Goal: Find specific page/section: Find specific page/section

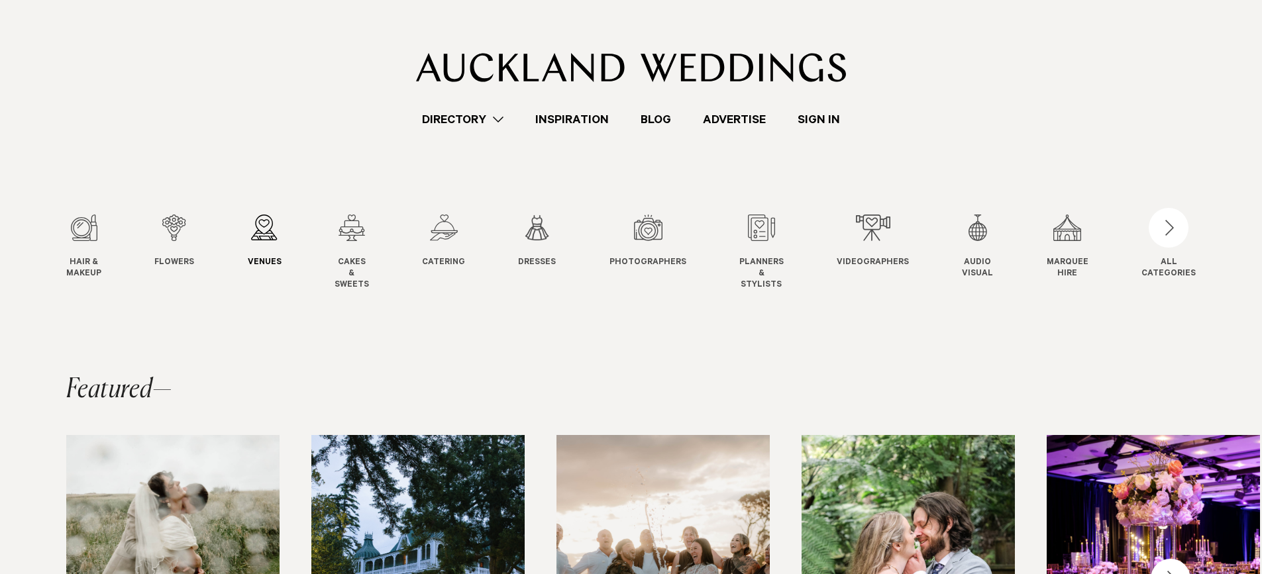
click at [264, 227] on div "3 / 12" at bounding box center [265, 228] width 34 height 27
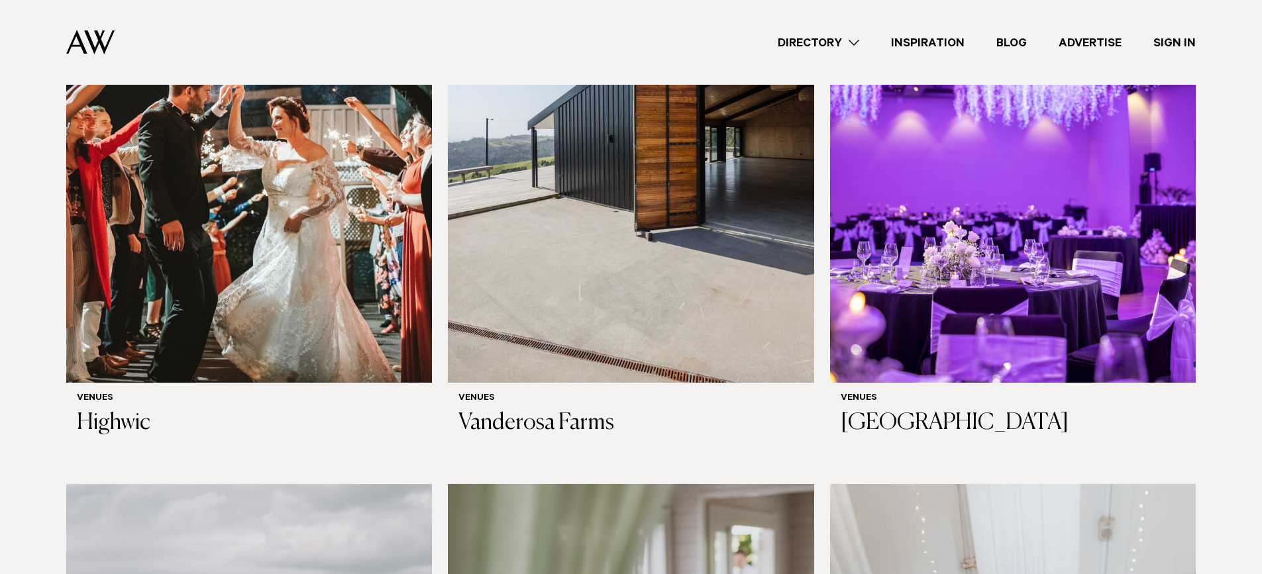
scroll to position [5963, 0]
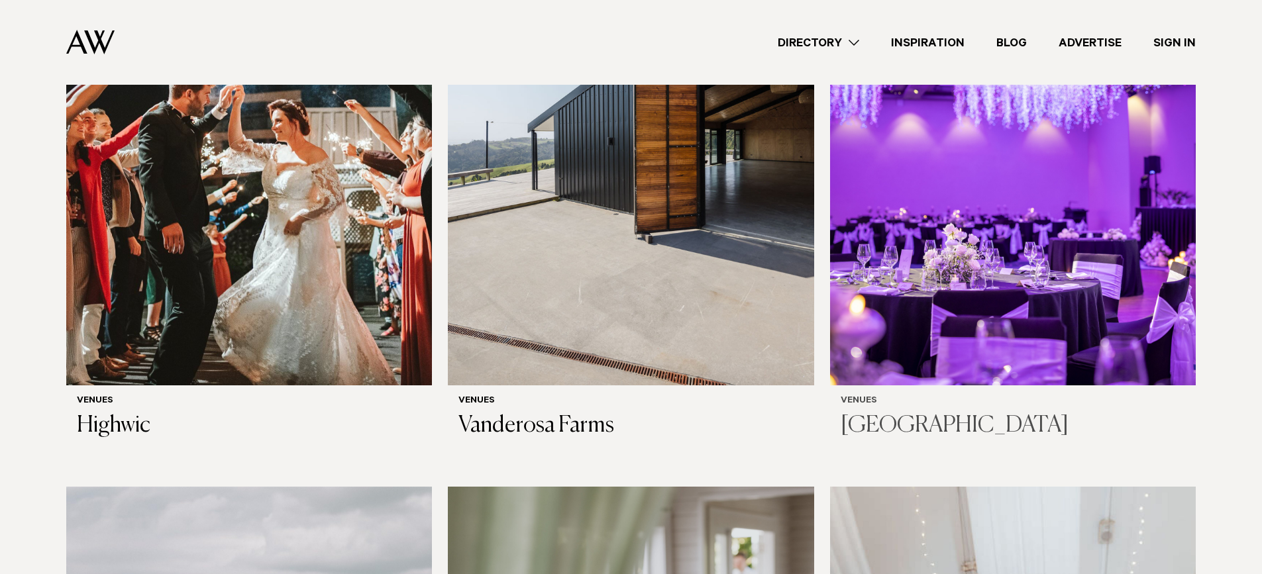
click at [1017, 169] on img at bounding box center [1013, 140] width 366 height 491
